Goal: Transaction & Acquisition: Purchase product/service

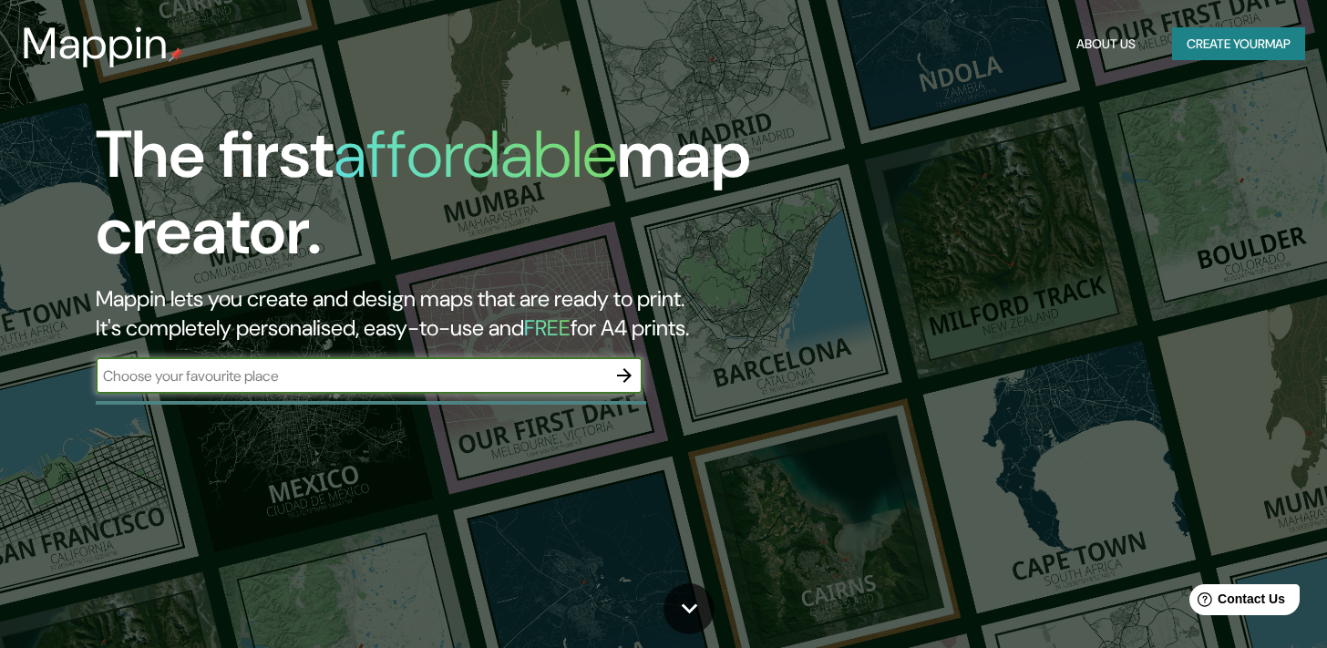
click at [317, 371] on input "text" at bounding box center [351, 376] width 510 height 21
type input "t"
type input "piazza borsa"
click at [626, 375] on icon "button" at bounding box center [624, 375] width 15 height 15
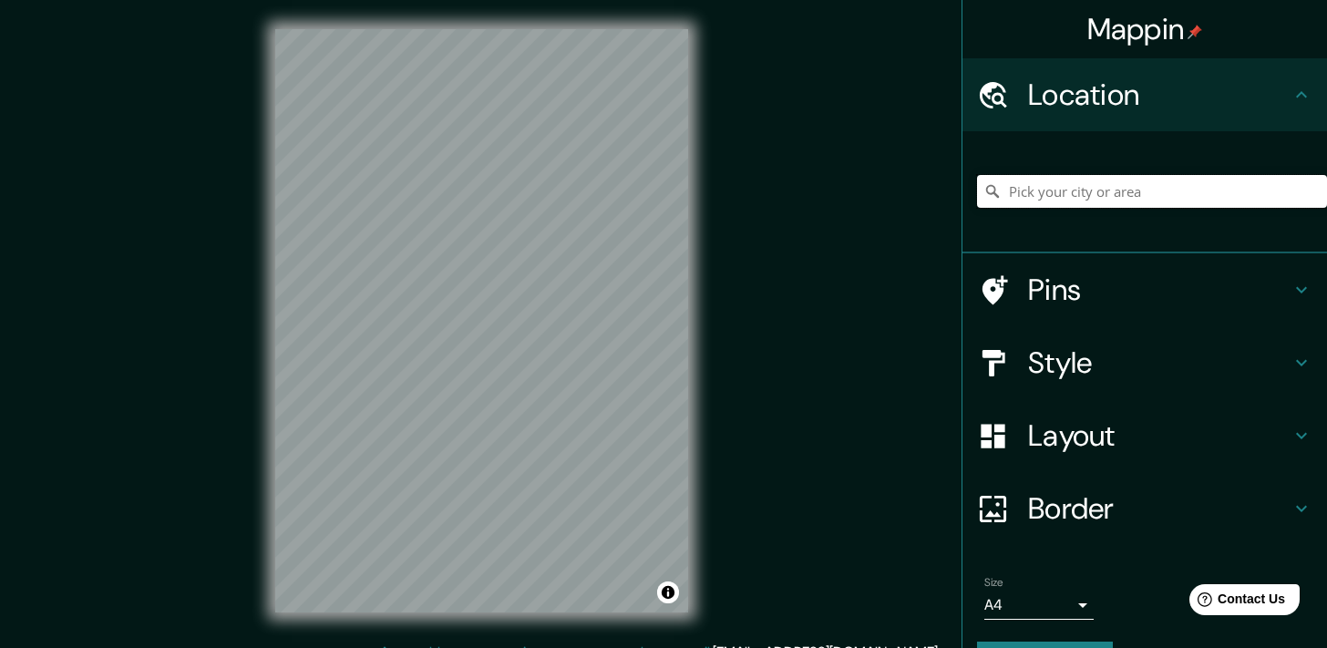
click at [1035, 175] on input "Pick your city or area" at bounding box center [1152, 191] width 350 height 33
click at [1039, 187] on input "Pick your city or area" at bounding box center [1152, 191] width 350 height 33
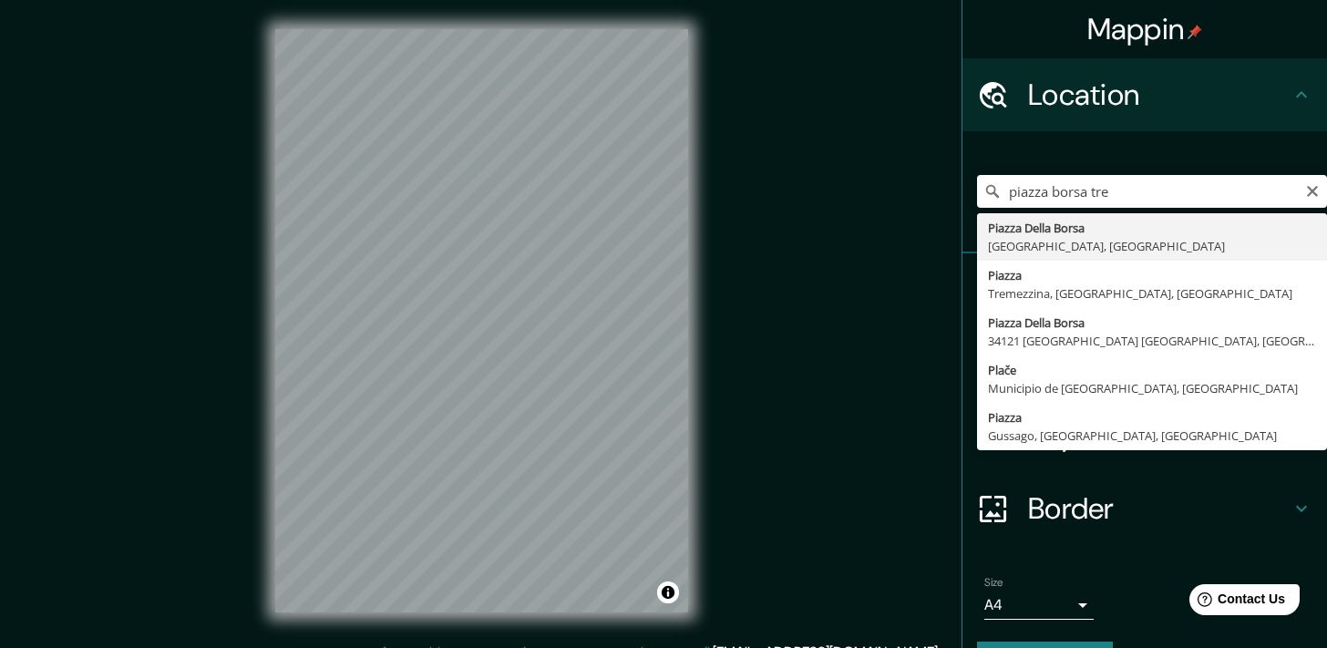
type input "[GEOGRAPHIC_DATA], [GEOGRAPHIC_DATA]"
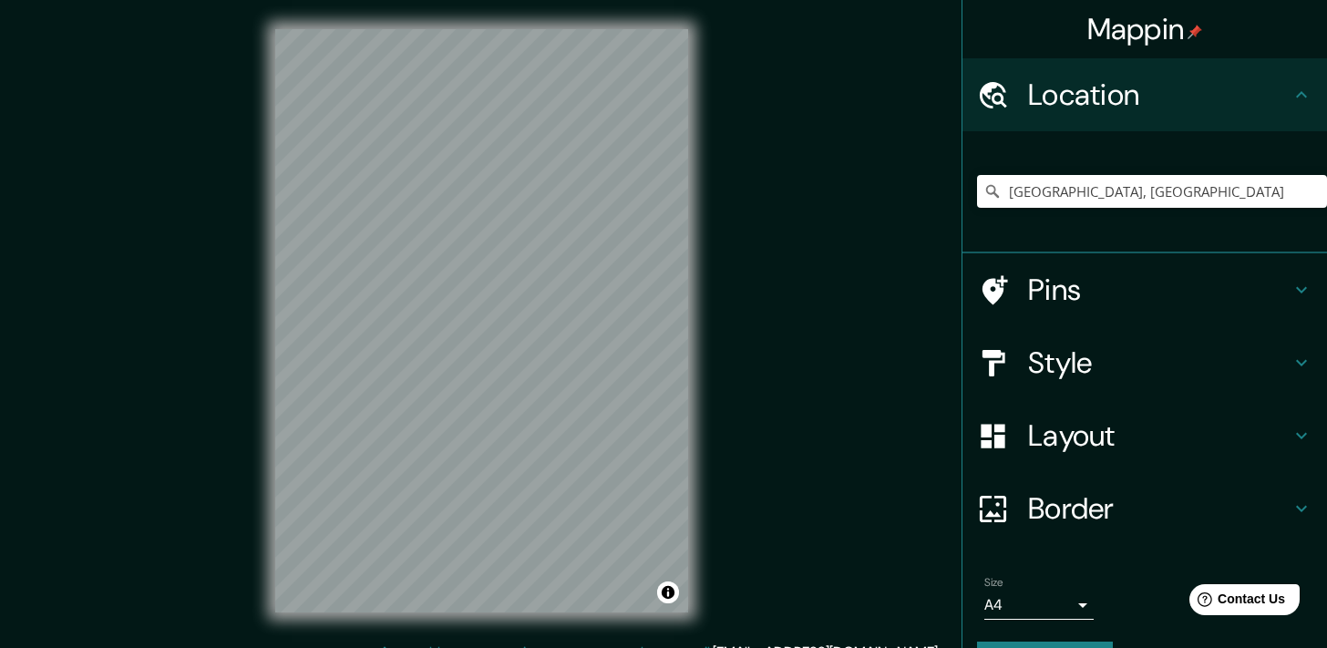
click at [1054, 356] on h4 "Style" at bounding box center [1159, 363] width 263 height 36
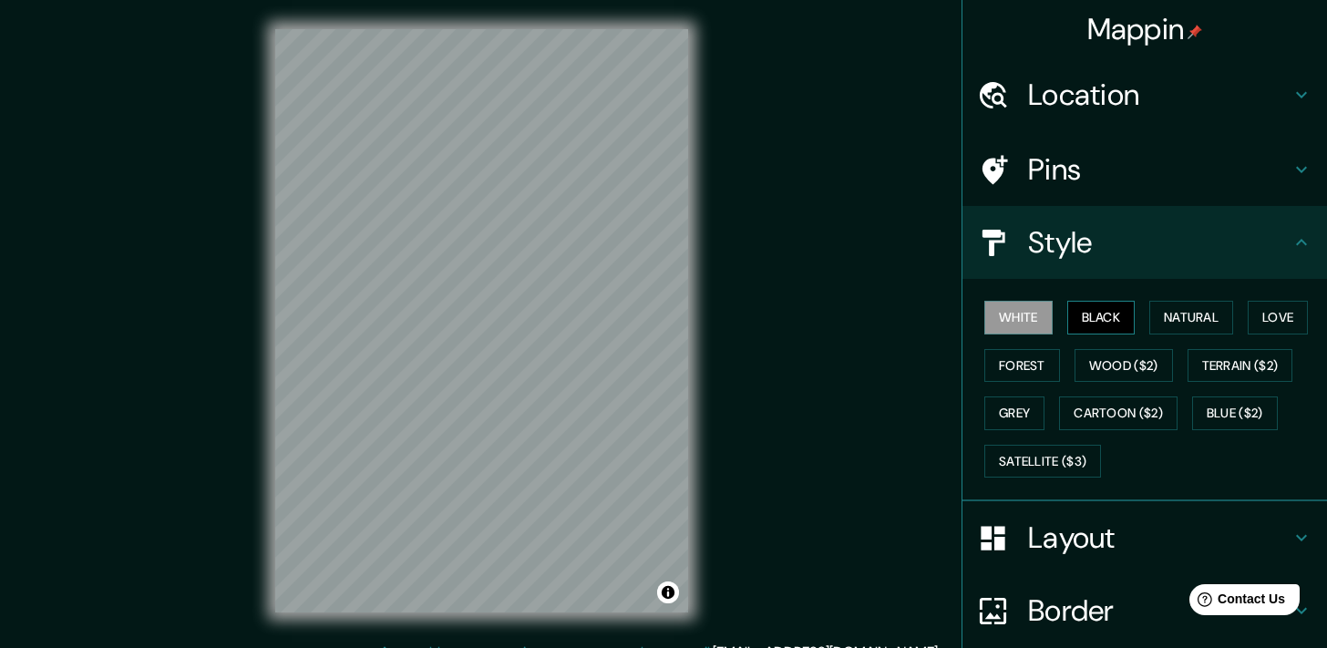
click at [1083, 320] on button "Black" at bounding box center [1101, 318] width 68 height 34
click at [1214, 322] on button "Natural" at bounding box center [1191, 318] width 84 height 34
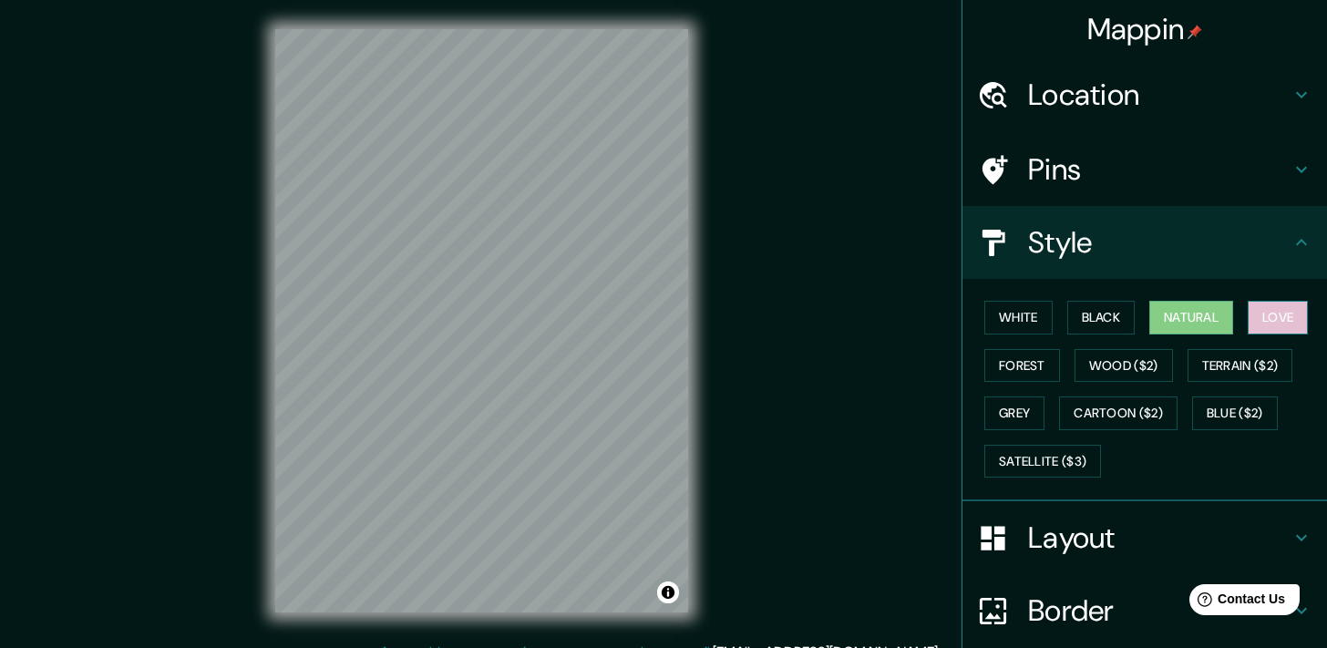
click at [1262, 303] on button "Love" at bounding box center [1278, 318] width 60 height 34
click at [1127, 366] on button "Wood ($2)" at bounding box center [1124, 366] width 98 height 34
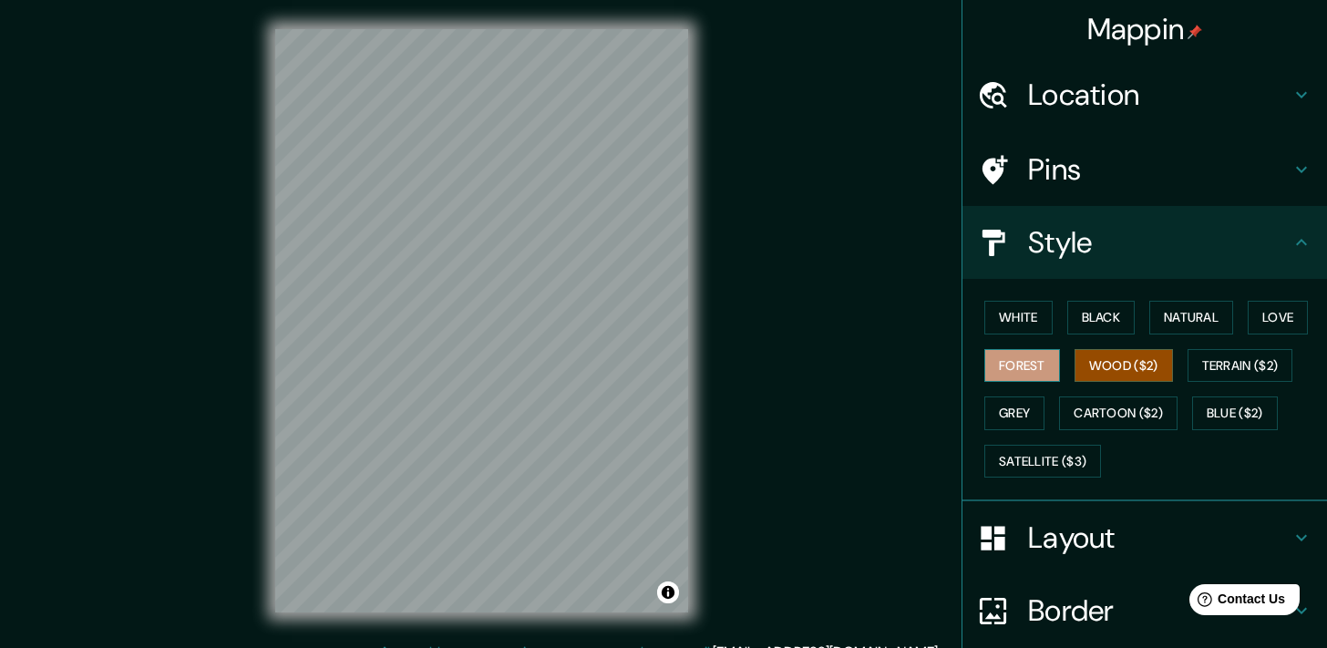
click at [998, 360] on button "Forest" at bounding box center [1022, 366] width 76 height 34
